Goal: Check status: Check status

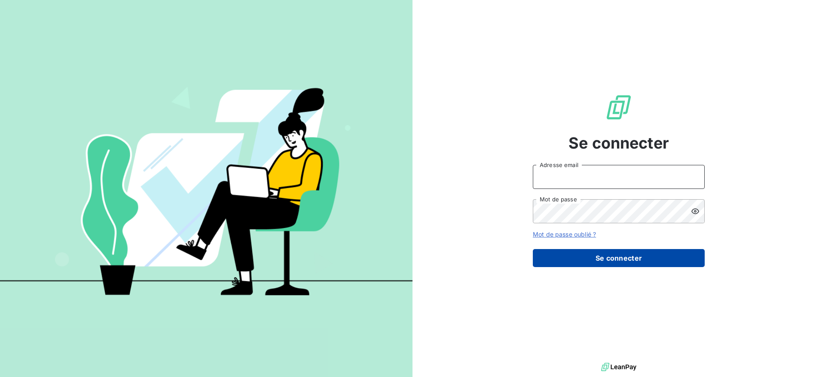
type input "[DOMAIN_NAME][EMAIL_ADDRESS][PERSON_NAME][DOMAIN_NAME]"
click at [617, 257] on button "Se connecter" at bounding box center [619, 258] width 172 height 18
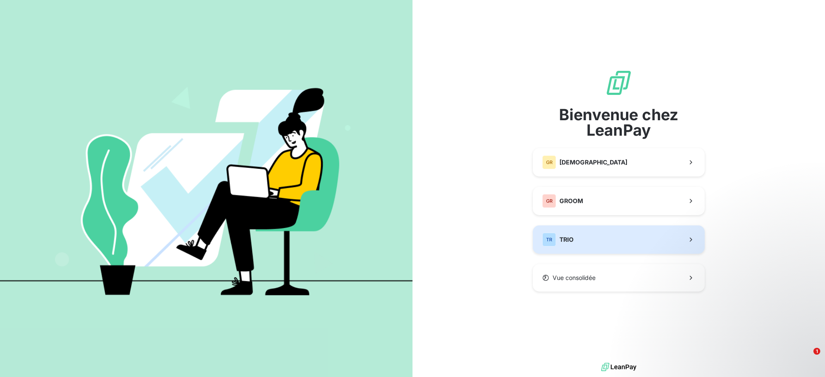
click at [573, 234] on div "TR TRIO" at bounding box center [557, 240] width 31 height 14
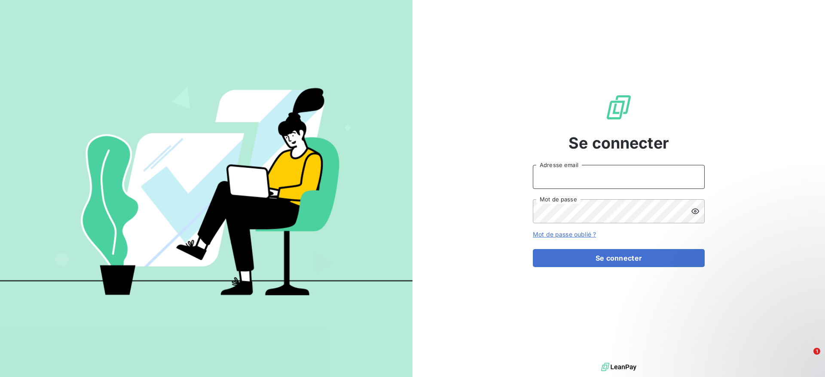
type input "[DOMAIN_NAME][EMAIL_ADDRESS][PERSON_NAME][DOMAIN_NAME]"
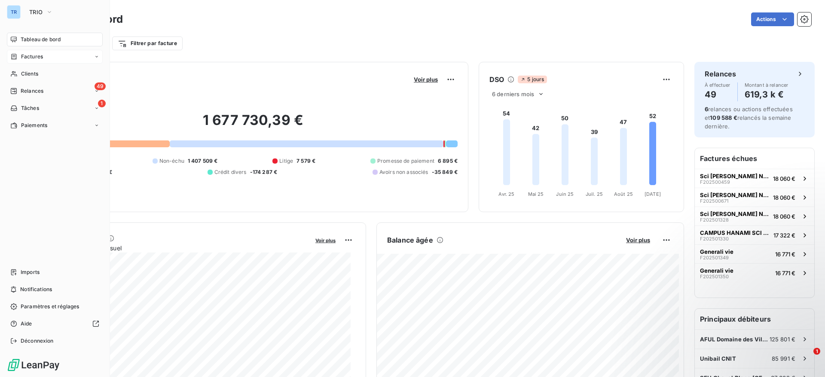
click at [20, 57] on div "Factures" at bounding box center [26, 57] width 33 height 8
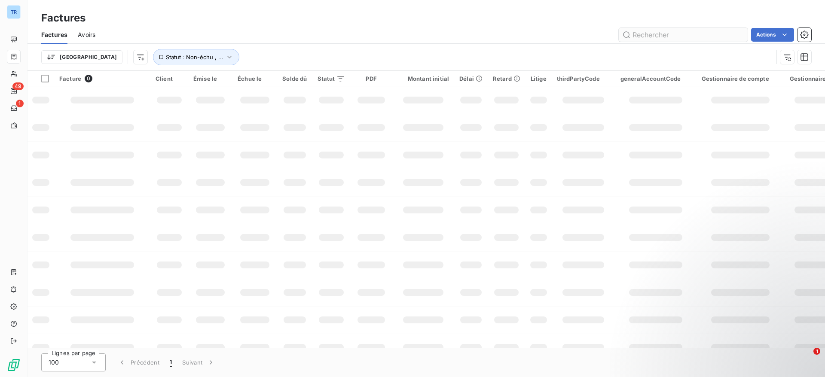
click at [669, 37] on input "text" at bounding box center [683, 35] width 129 height 14
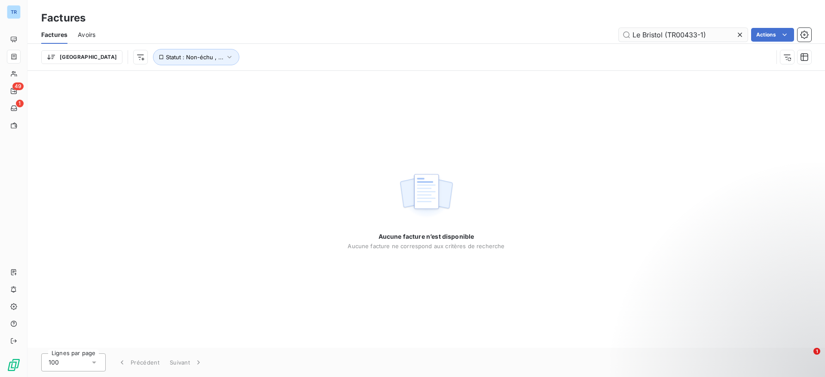
click at [667, 35] on input "Le Bristol (TR00433-1)" at bounding box center [683, 35] width 129 height 14
click at [703, 35] on input "Le Bristol TR00433-1)" at bounding box center [683, 35] width 129 height 14
drag, startPoint x: 666, startPoint y: 37, endPoint x: 614, endPoint y: 37, distance: 52.4
click at [614, 37] on div "Le Bristol TR00433 Actions" at bounding box center [459, 35] width 706 height 14
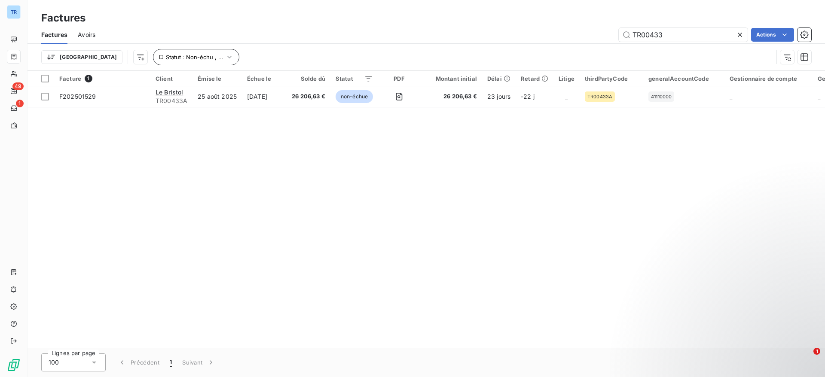
type input "TR00433"
click at [225, 61] on icon "button" at bounding box center [229, 57] width 9 height 9
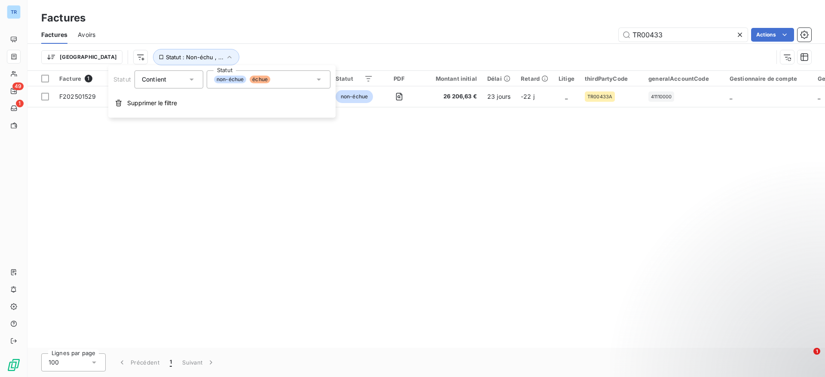
click at [318, 80] on icon at bounding box center [319, 79] width 9 height 9
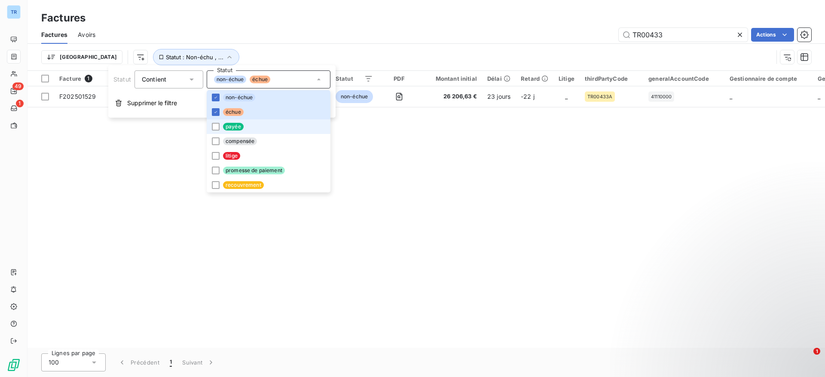
click at [221, 127] on li "payée" at bounding box center [269, 126] width 124 height 15
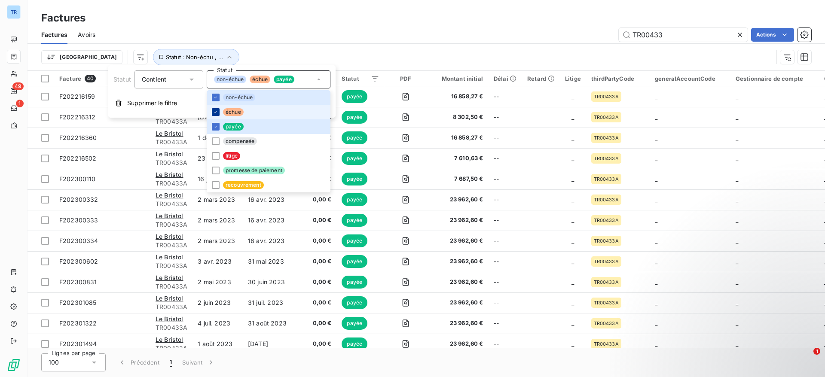
click at [219, 113] on div at bounding box center [216, 112] width 8 height 8
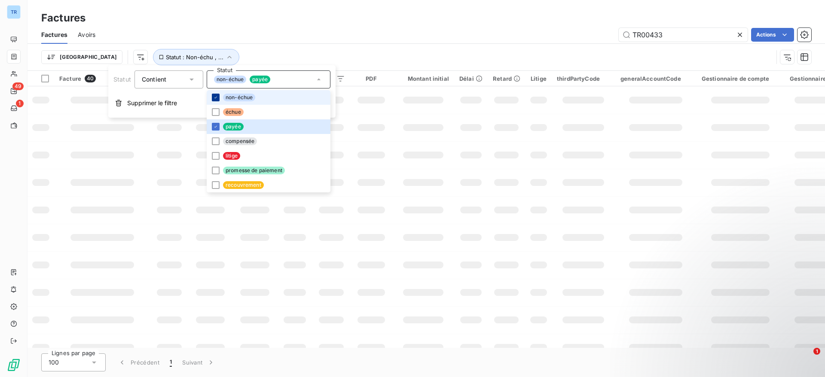
click at [216, 98] on icon at bounding box center [215, 97] width 5 height 5
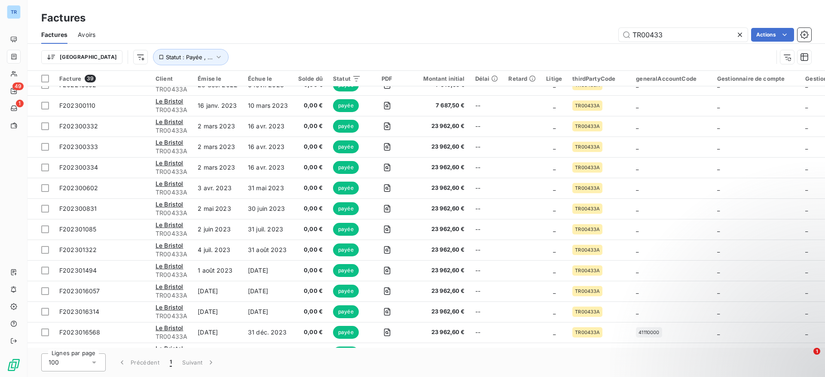
scroll to position [84, 0]
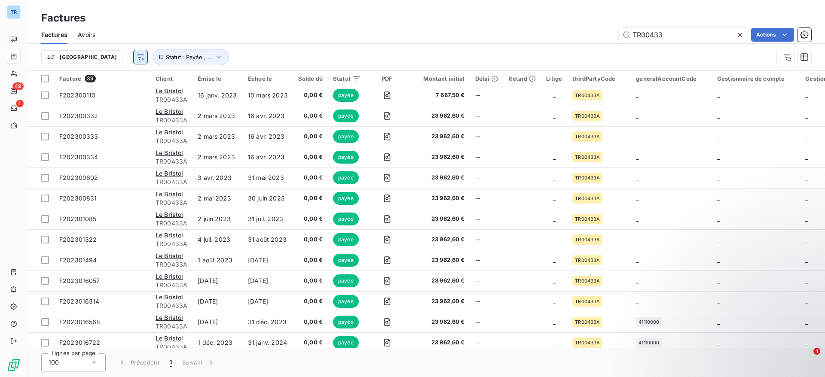
click at [101, 59] on html "TR 49 1 Factures Factures Avoirs TR00433 Actions Trier Statut : Payée , ... Fac…" at bounding box center [412, 188] width 825 height 377
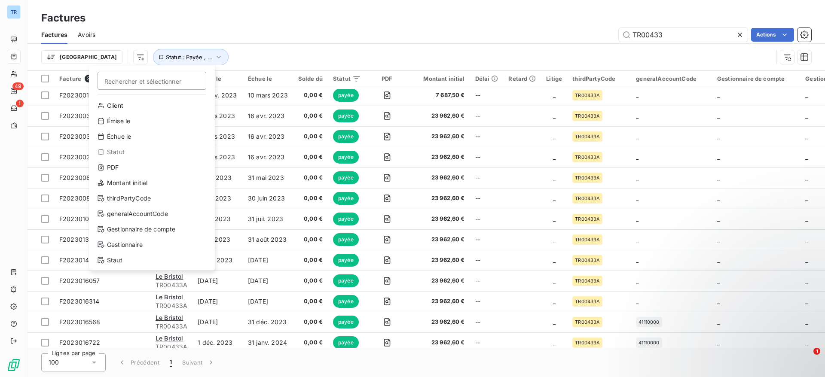
scroll to position [15, 0]
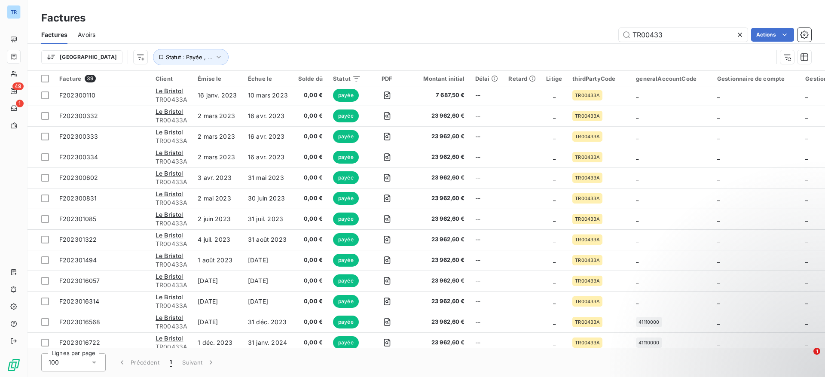
drag, startPoint x: 825, startPoint y: 121, endPoint x: 822, endPoint y: 147, distance: 25.9
click at [822, 147] on html "TR 49 1 Factures Factures Avoirs TR00433 Actions Trier Statut : Payée , ... Fac…" at bounding box center [412, 188] width 825 height 377
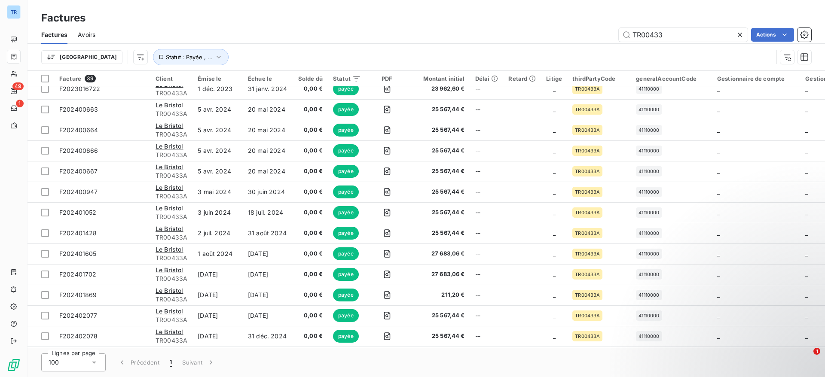
scroll to position [352, 0]
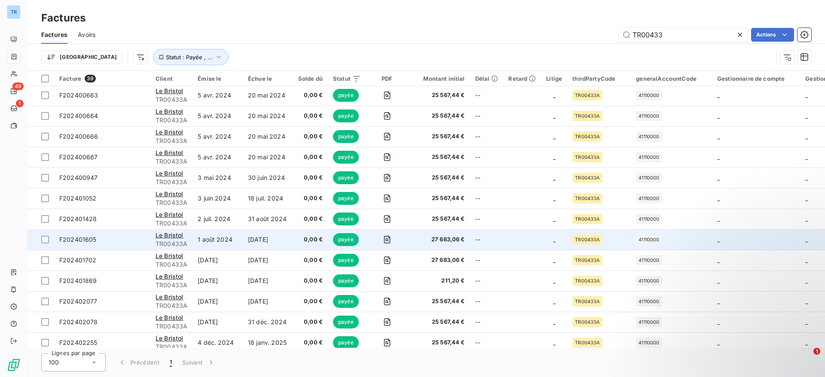
click at [434, 240] on span "27 683,06 €" at bounding box center [439, 239] width 52 height 9
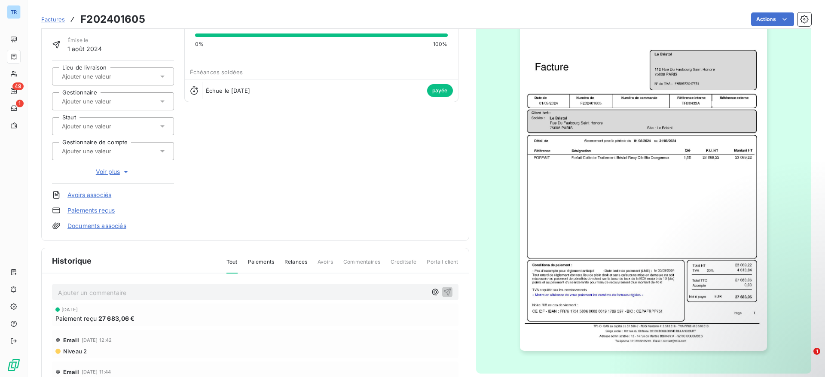
scroll to position [71, 0]
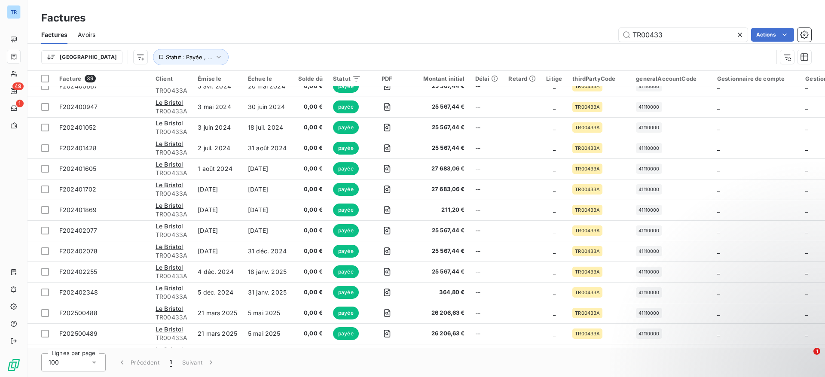
scroll to position [441, 0]
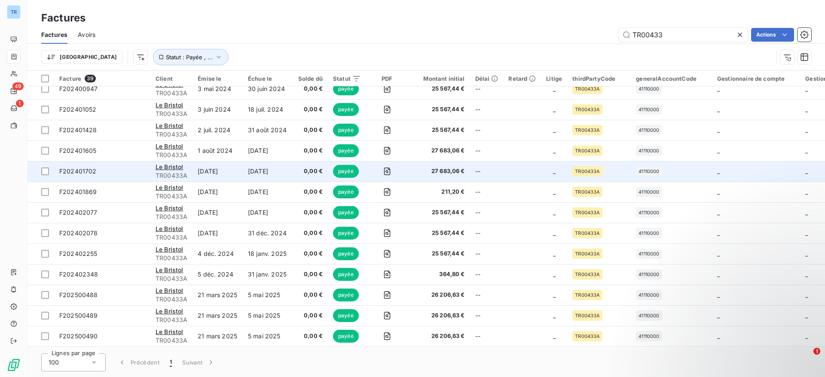
click at [311, 175] on span "0,00 €" at bounding box center [310, 171] width 24 height 9
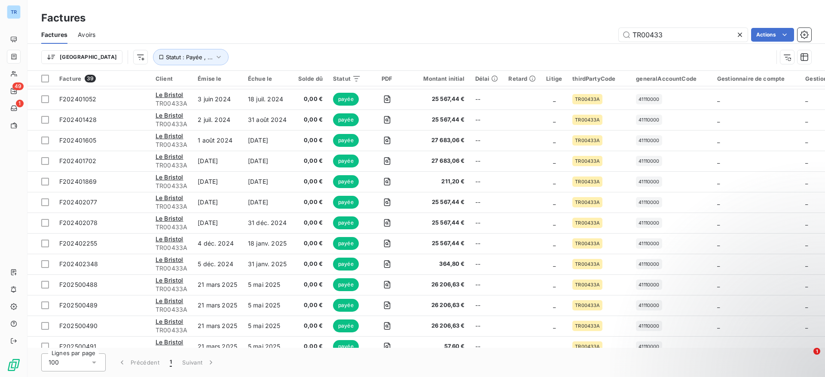
scroll to position [452, 0]
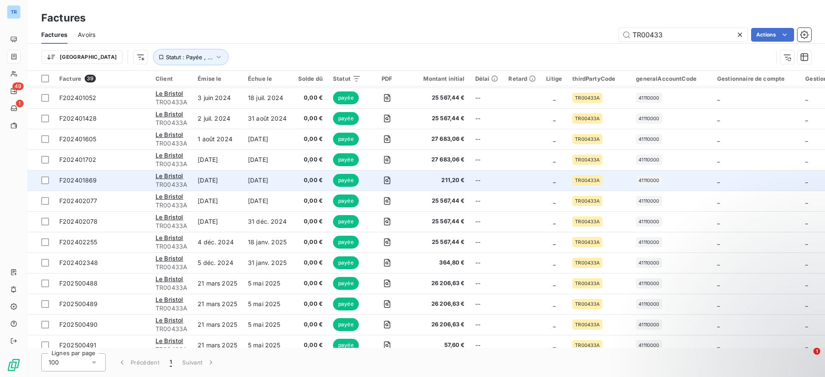
click at [445, 189] on td "211,20 €" at bounding box center [439, 180] width 62 height 21
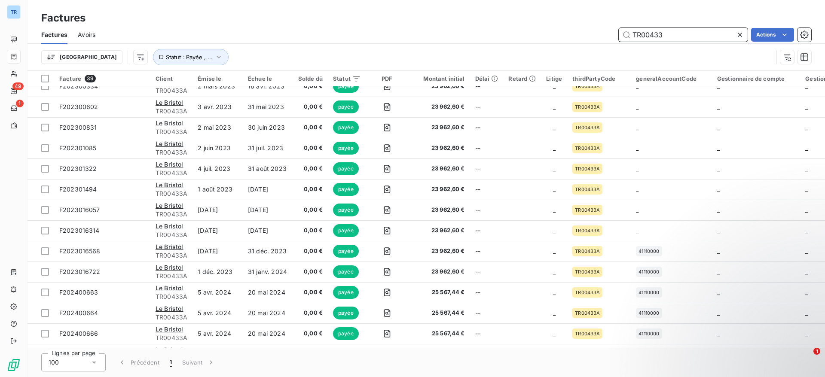
scroll to position [547, 0]
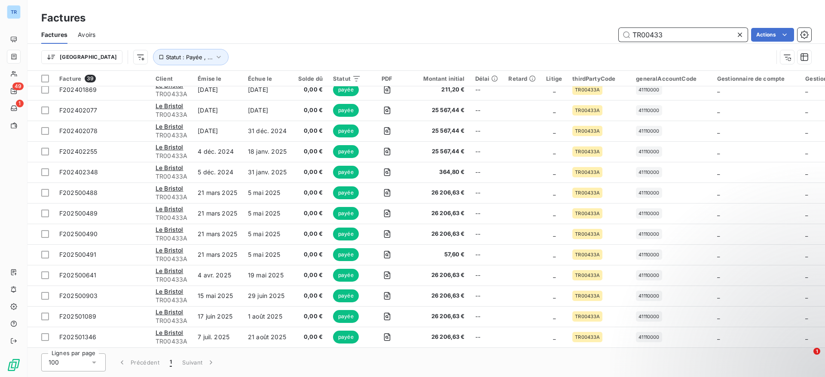
drag, startPoint x: 668, startPoint y: 35, endPoint x: 591, endPoint y: 36, distance: 76.9
click at [591, 36] on div "TR00433 Actions" at bounding box center [459, 35] width 706 height 14
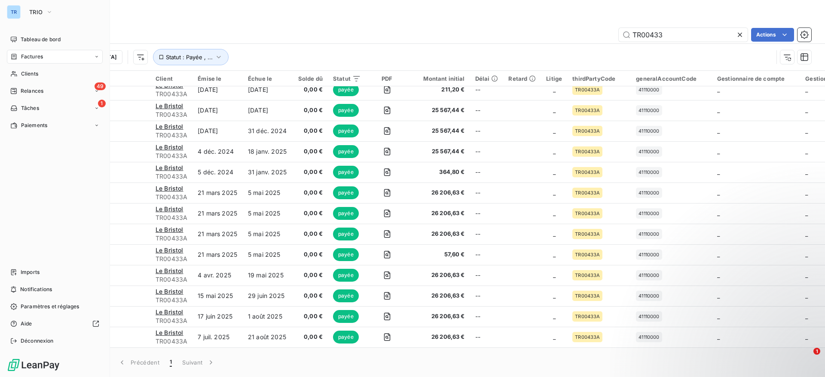
click at [36, 57] on span "Factures" at bounding box center [32, 57] width 22 height 8
click at [49, 55] on div "Factures" at bounding box center [55, 57] width 96 height 14
click at [42, 9] on span "TRIO" at bounding box center [35, 12] width 13 height 7
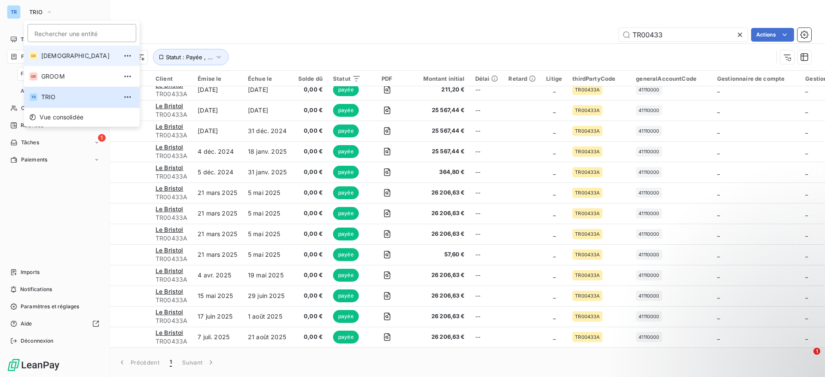
click at [54, 55] on span "[DEMOGRAPHIC_DATA]" at bounding box center [79, 56] width 76 height 9
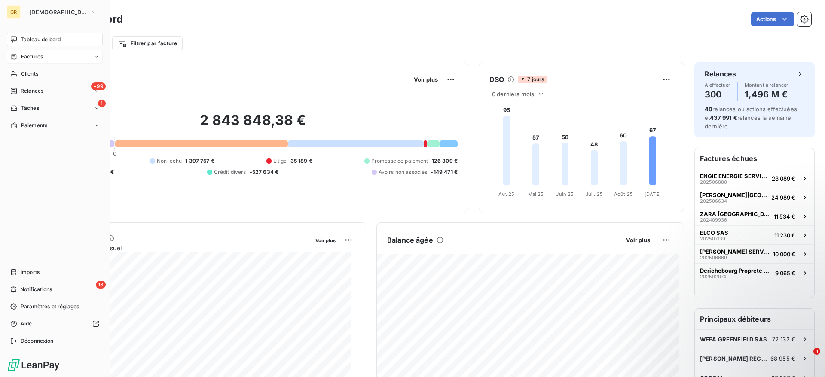
click at [41, 60] on span "Factures" at bounding box center [32, 57] width 22 height 8
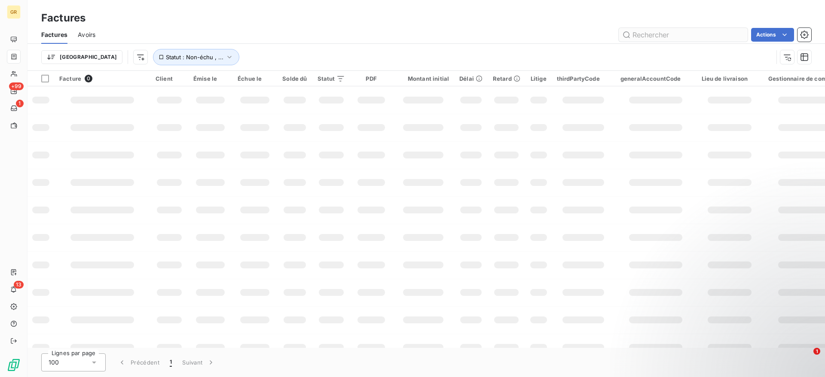
click at [635, 36] on input "text" at bounding box center [683, 35] width 129 height 14
type input "GW02652"
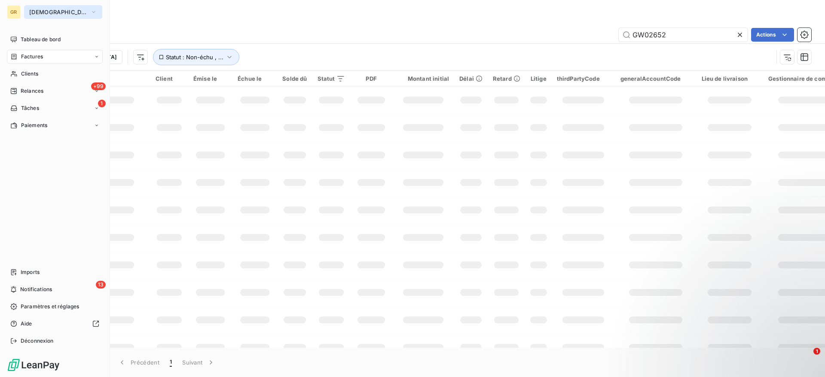
click at [43, 13] on span "[DEMOGRAPHIC_DATA]" at bounding box center [58, 12] width 58 height 7
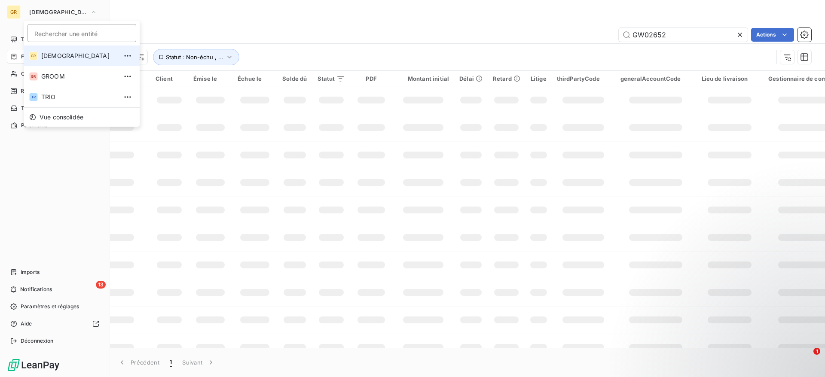
click at [50, 61] on li "GR GREENWISHES" at bounding box center [82, 56] width 116 height 21
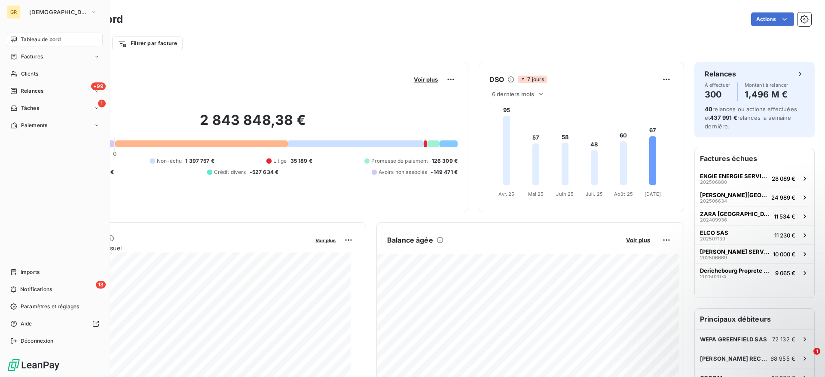
click at [26, 42] on span "Tableau de bord" at bounding box center [41, 40] width 40 height 8
click at [47, 55] on div "Factures" at bounding box center [55, 57] width 96 height 14
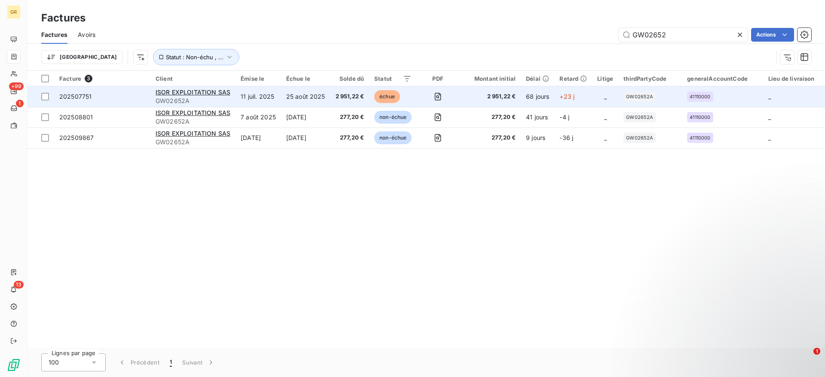
click at [301, 101] on td "25 août 2025" at bounding box center [305, 96] width 49 height 21
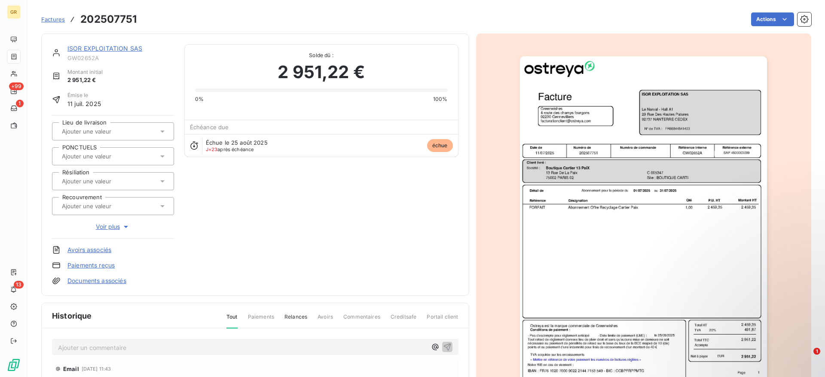
click at [625, 270] on img "button" at bounding box center [643, 231] width 247 height 350
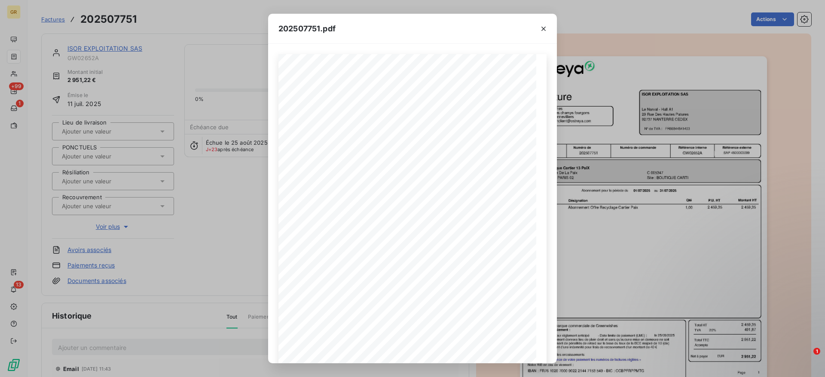
scroll to position [42, 0]
drag, startPoint x: 320, startPoint y: 30, endPoint x: 274, endPoint y: 29, distance: 46.0
click at [274, 29] on div "202507751.pdf" at bounding box center [412, 29] width 289 height 30
copy span "202507751"
click at [544, 31] on icon "button" at bounding box center [543, 28] width 9 height 9
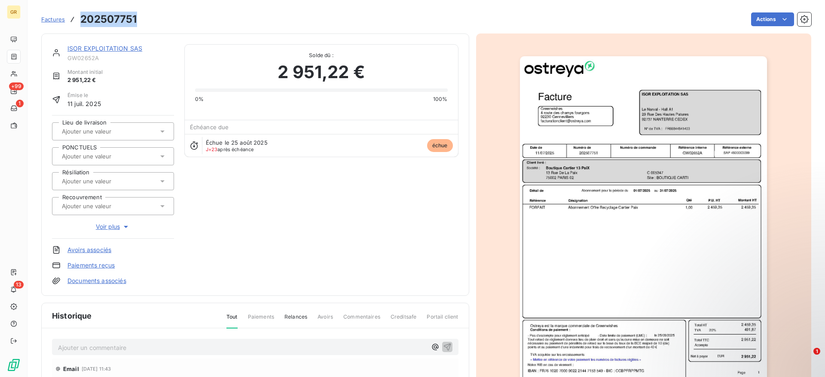
drag, startPoint x: 139, startPoint y: 16, endPoint x: 82, endPoint y: 18, distance: 56.7
click at [82, 18] on div "Factures 202507751 Actions" at bounding box center [426, 19] width 770 height 18
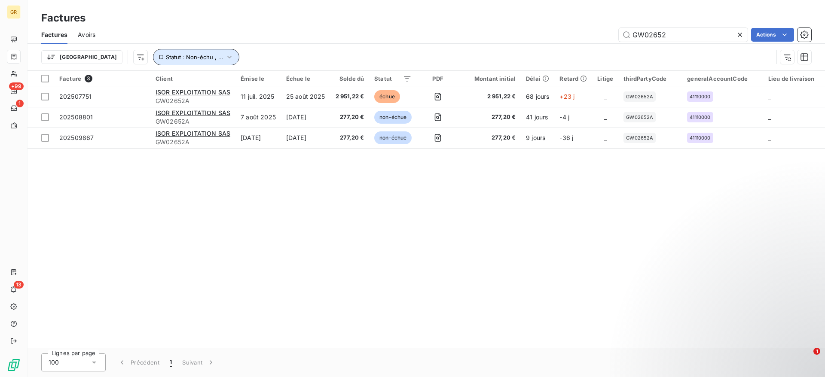
click at [227, 57] on icon "button" at bounding box center [229, 57] width 4 height 3
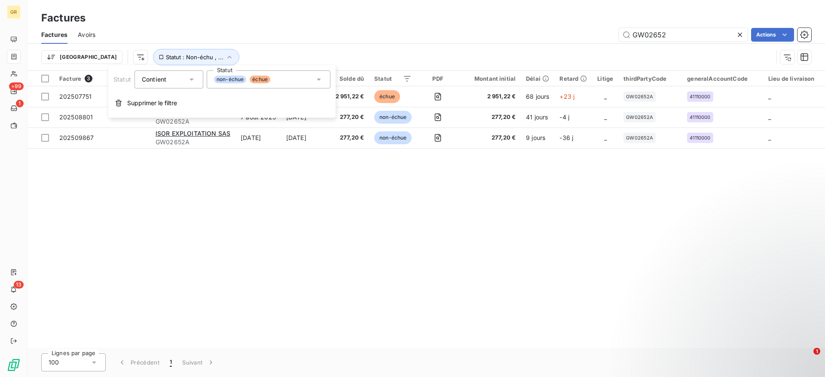
click at [318, 79] on icon at bounding box center [319, 80] width 4 height 2
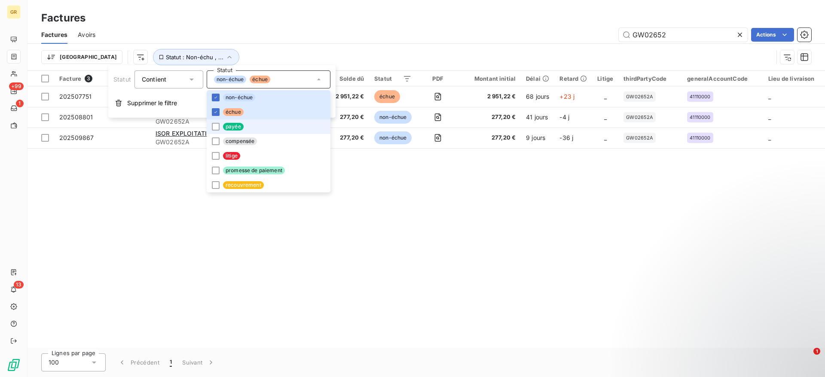
click at [231, 125] on span "payée" at bounding box center [233, 127] width 21 height 8
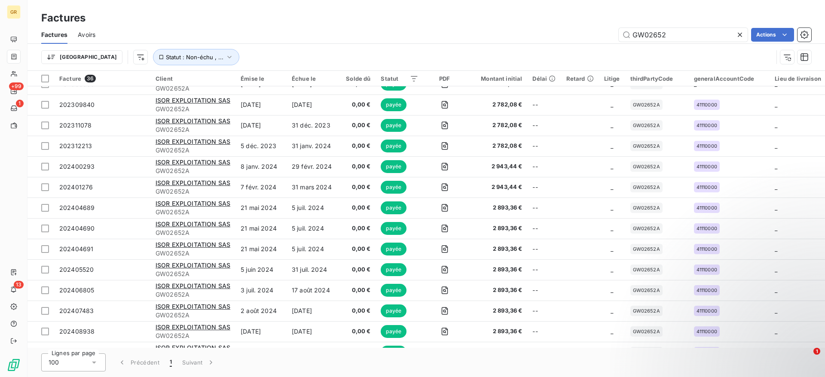
scroll to position [485, 0]
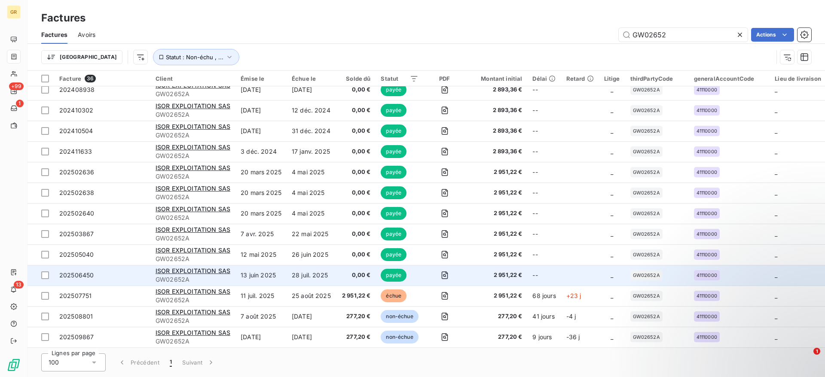
click at [370, 272] on td "0,00 €" at bounding box center [356, 275] width 39 height 21
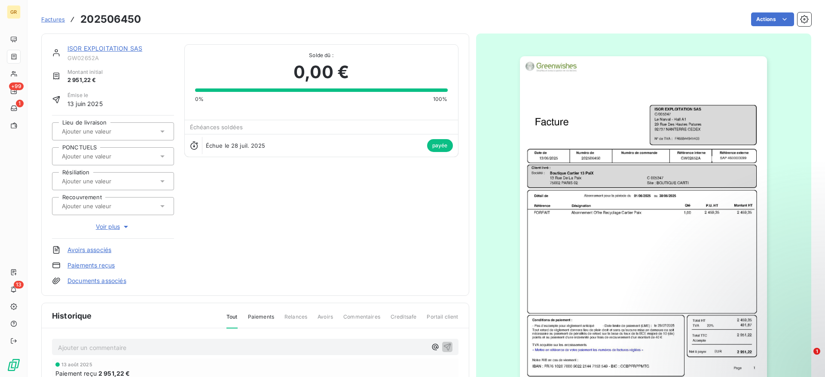
click at [633, 236] on img "button" at bounding box center [643, 231] width 247 height 350
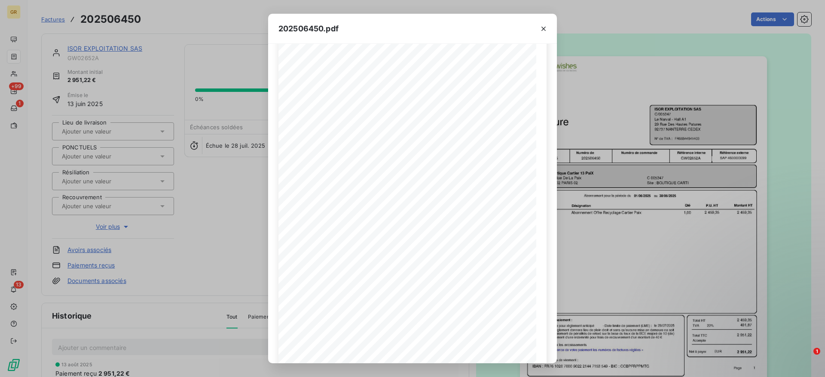
scroll to position [59, 0]
click at [542, 31] on icon "button" at bounding box center [543, 28] width 9 height 9
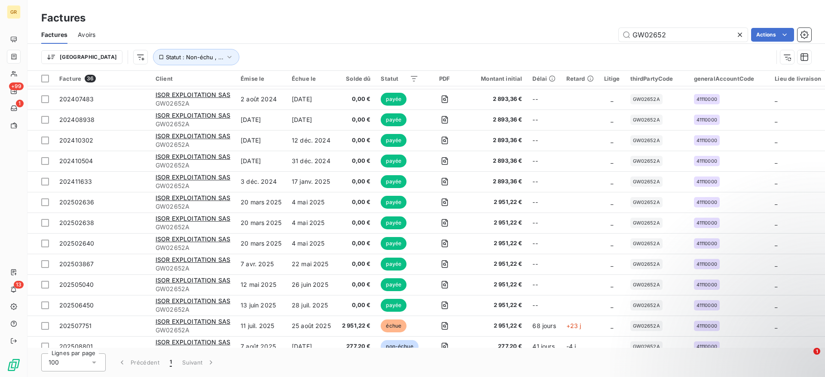
scroll to position [485, 0]
